Goal: Task Accomplishment & Management: Manage account settings

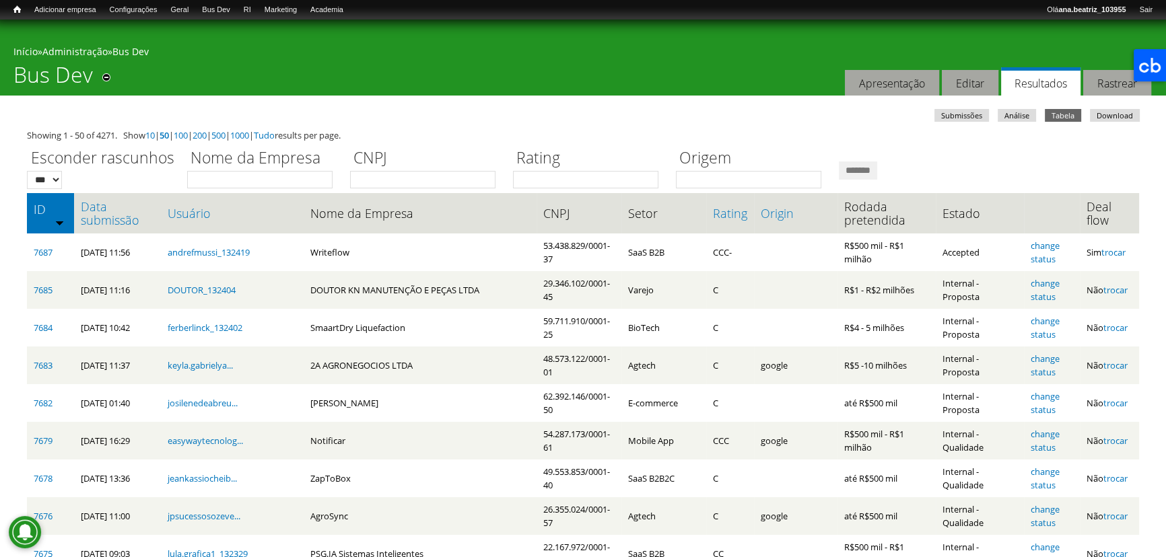
click at [116, 230] on th "Data submissão" at bounding box center [117, 213] width 87 height 40
click at [133, 212] on link "Data submissão" at bounding box center [117, 213] width 73 height 27
